Goal: Find specific page/section: Find specific page/section

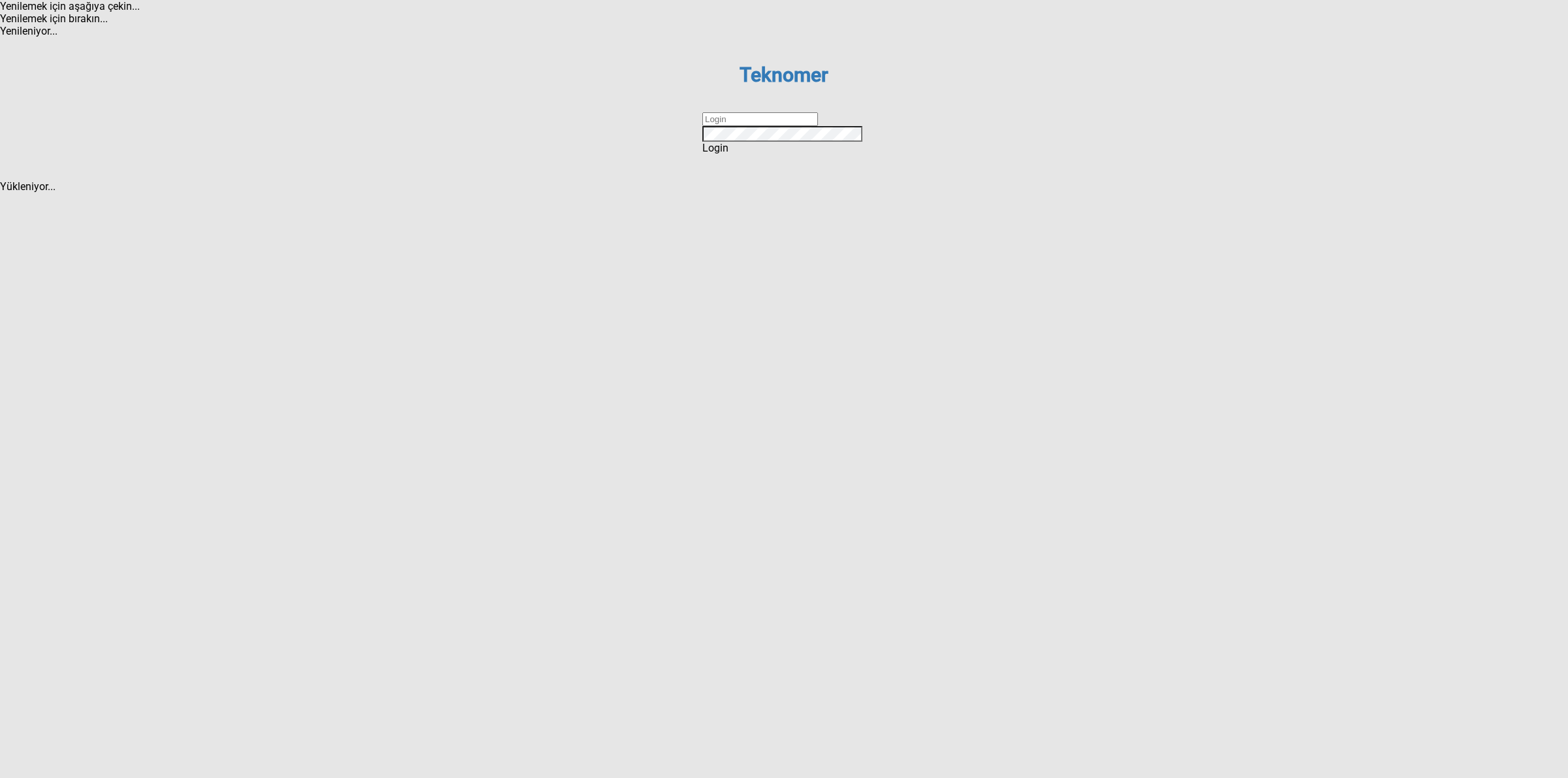
click at [742, 126] on input "text" at bounding box center [760, 120] width 116 height 14
type input "DİZEM"
click at [771, 154] on dx-button "Login" at bounding box center [784, 148] width 164 height 13
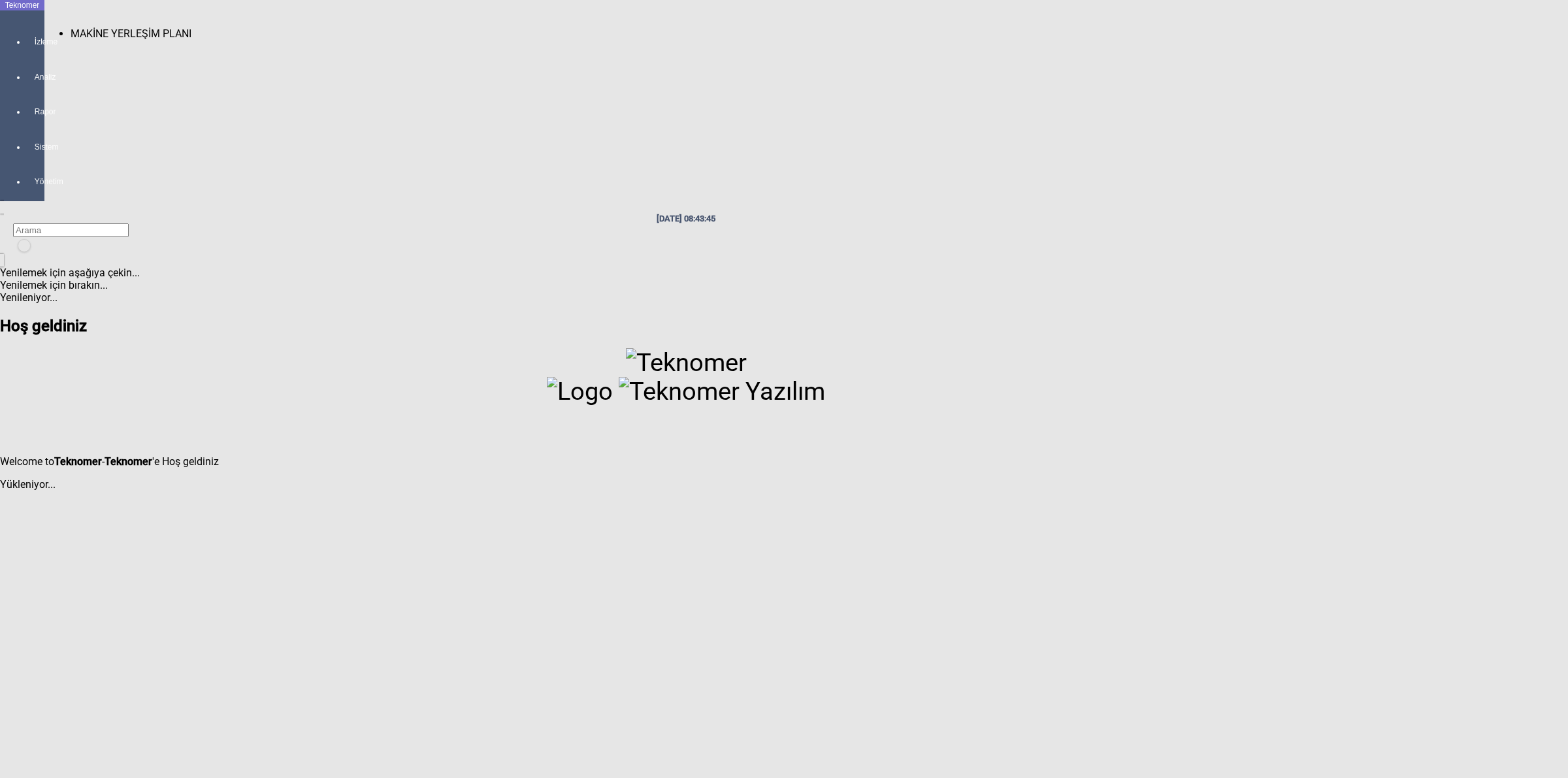
click at [26, 34] on div "İzleme" at bounding box center [34, 35] width 18 height 35
click at [93, 27] on span "MAKİNE YERLEŞİM PLANI" at bounding box center [131, 34] width 121 height 13
